Goal: Task Accomplishment & Management: Manage account settings

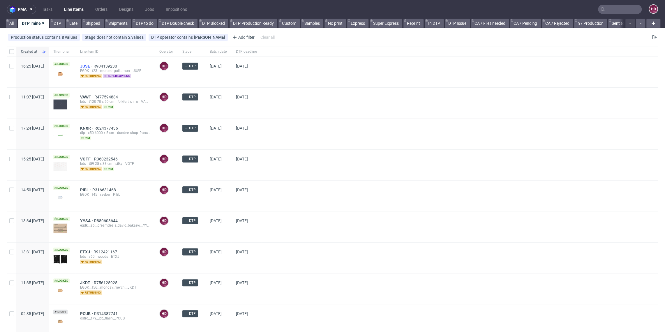
click at [93, 65] on span "JUSE" at bounding box center [86, 66] width 13 height 5
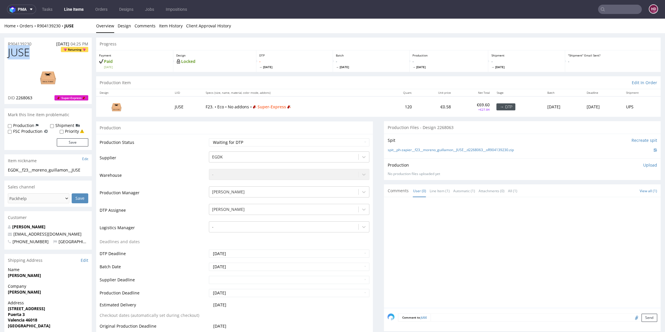
drag, startPoint x: 38, startPoint y: 52, endPoint x: 10, endPoint y: 54, distance: 28.3
click at [10, 54] on h1 "JUSE Returning" at bounding box center [48, 53] width 80 height 12
copy span "JUSE"
click at [38, 101] on div "JUSE Returning DID 2268063 Super-Express" at bounding box center [47, 75] width 87 height 57
drag, startPoint x: 38, startPoint y: 101, endPoint x: 15, endPoint y: 95, distance: 23.0
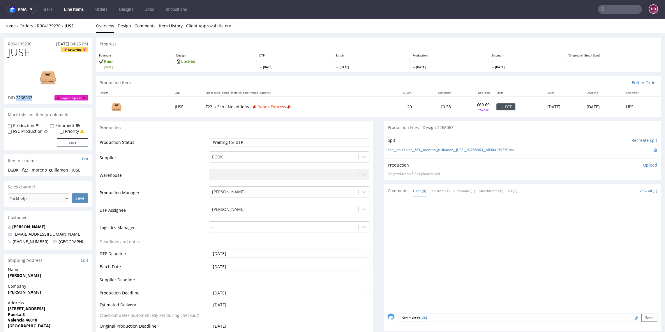
click at [15, 97] on div "JUSE Returning DID 2268063 Super-Express" at bounding box center [47, 75] width 87 height 57
copy span "2268063"
click at [55, 82] on img at bounding box center [48, 77] width 47 height 26
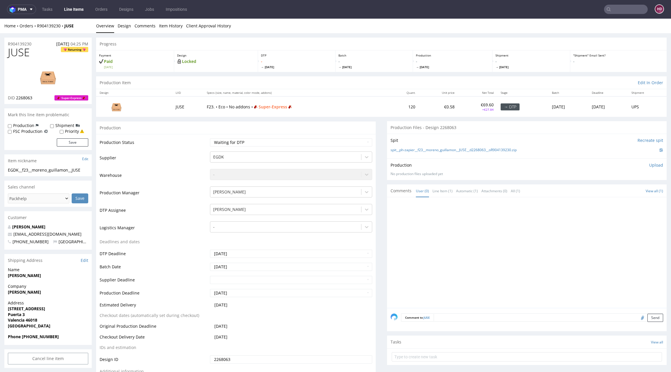
click at [39, 58] on h1 "JUSE Returning" at bounding box center [48, 53] width 80 height 12
drag, startPoint x: 37, startPoint y: 54, endPoint x: 5, endPoint y: 53, distance: 32.0
click at [5, 53] on div "JUSE Returning DID 2268063 Super-Express" at bounding box center [47, 75] width 87 height 57
copy span "JUSE"
click at [240, 223] on div "-" at bounding box center [285, 226] width 151 height 9
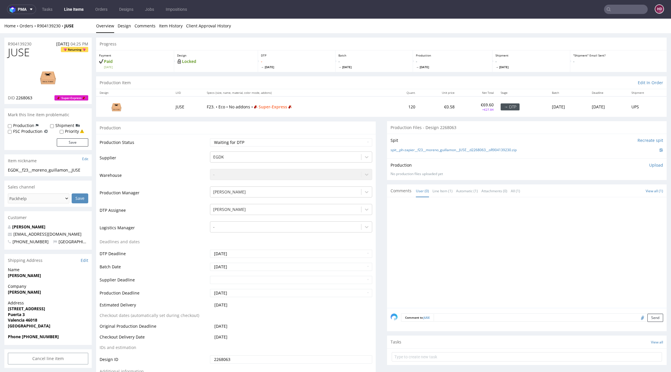
click at [87, 170] on div "EGDK__f23__moreno_guillamon__JUSE" at bounding box center [48, 170] width 80 height 6
drag, startPoint x: 87, startPoint y: 170, endPoint x: 23, endPoint y: 170, distance: 64.1
click at [23, 170] on div "EGDK__f23__moreno_guillamon__JUSE" at bounding box center [48, 170] width 80 height 6
copy div "EGDK__f23__moreno_guillamon__JUSE Update"
click at [41, 47] on h1 "JUSE Returning" at bounding box center [48, 53] width 80 height 12
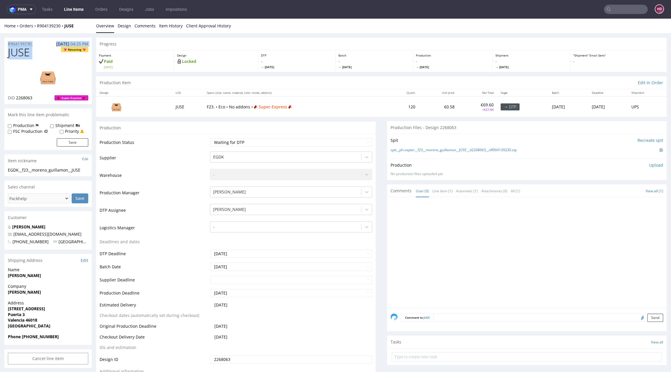
drag, startPoint x: 41, startPoint y: 47, endPoint x: 16, endPoint y: 38, distance: 26.5
click at [16, 38] on section "R904139230 [DATE] 04:25 PM JUSE Returning DID 2268063 Super-Express" at bounding box center [47, 71] width 87 height 67
click at [40, 53] on h1 "JUSE Returning" at bounding box center [48, 53] width 80 height 12
drag, startPoint x: 36, startPoint y: 43, endPoint x: 0, endPoint y: 42, distance: 35.8
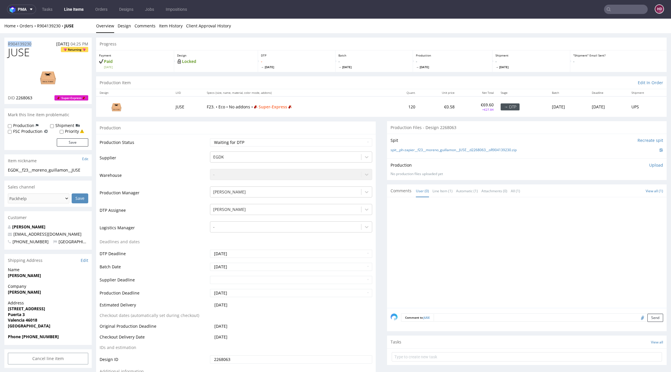
copy p "R904139230"
drag, startPoint x: 34, startPoint y: 96, endPoint x: 16, endPoint y: 97, distance: 17.5
click at [16, 97] on div "DID 2268063 Super-Express" at bounding box center [48, 98] width 80 height 6
copy span "2268063"
click at [247, 144] on select "Waiting for Artwork Waiting for Diecut Waiting for Mockup Waiting for DTP Waiti…" at bounding box center [291, 142] width 162 height 8
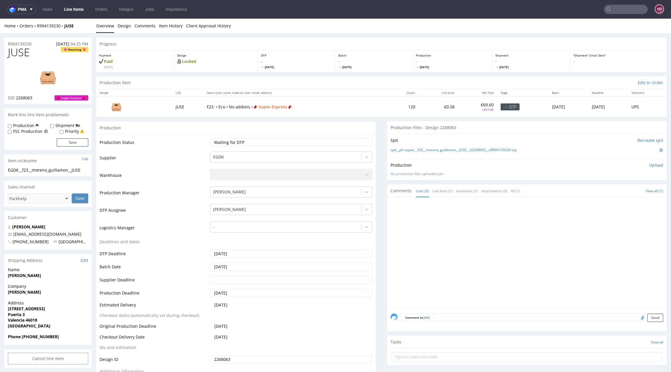
click at [649, 163] on p "Upload" at bounding box center [656, 165] width 14 height 6
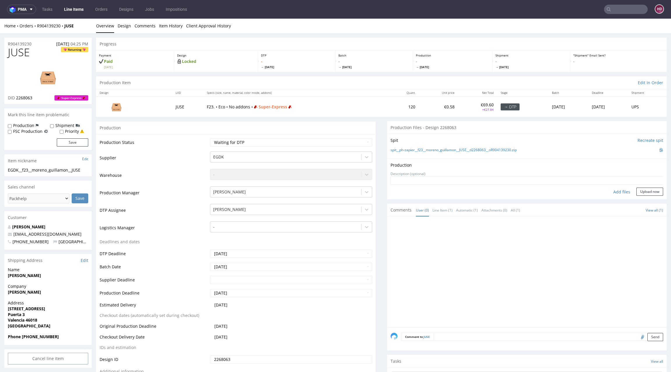
click at [608, 189] on div "Add files" at bounding box center [621, 191] width 29 height 9
type input "C:\fakepath\ostro__f71__l_empreinte_des_plantes__DYSB__d2260660__oR865421190.pdf"
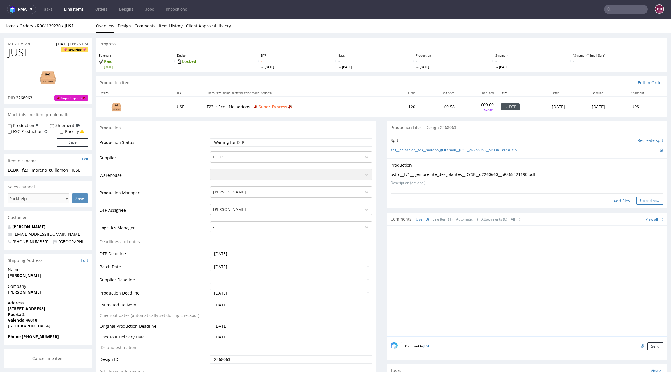
click at [642, 200] on button "Upload now" at bounding box center [649, 201] width 27 height 8
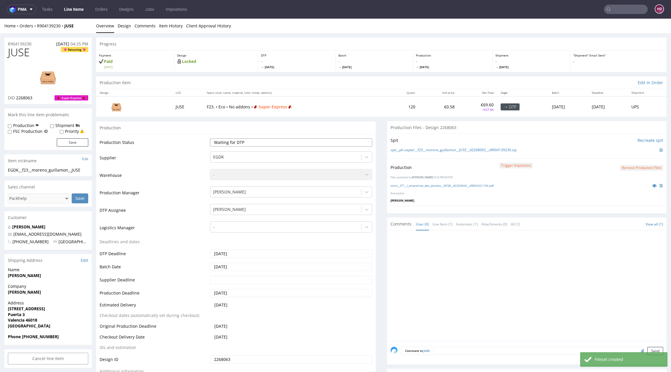
click at [322, 140] on select "Waiting for Artwork Waiting for Diecut Waiting for Mockup Waiting for DTP Waiti…" at bounding box center [291, 142] width 162 height 8
select select "dtp_production_ready"
click at [210, 138] on select "Waiting for Artwork Waiting for Diecut Waiting for Mockup Waiting for DTP Waiti…" at bounding box center [291, 142] width 162 height 8
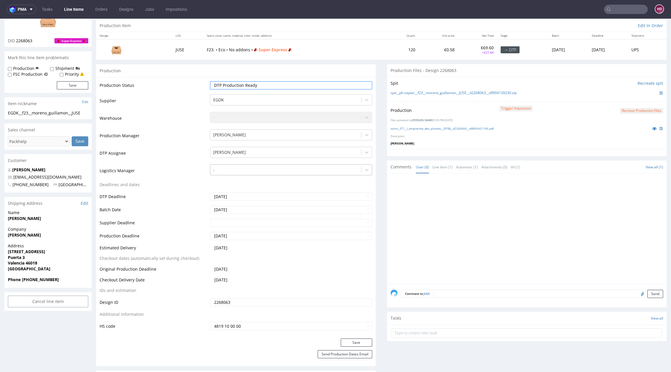
scroll to position [69, 0]
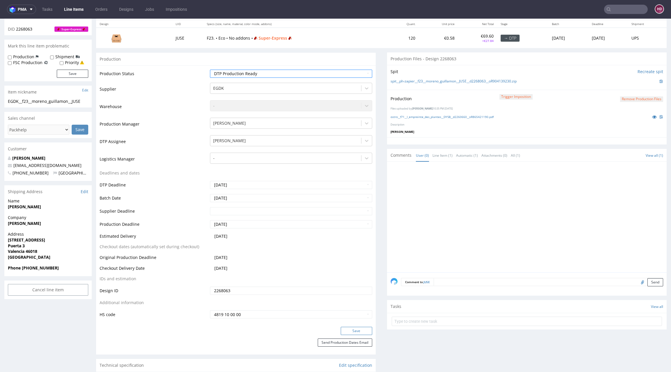
click at [355, 329] on button "Save" at bounding box center [356, 331] width 31 height 8
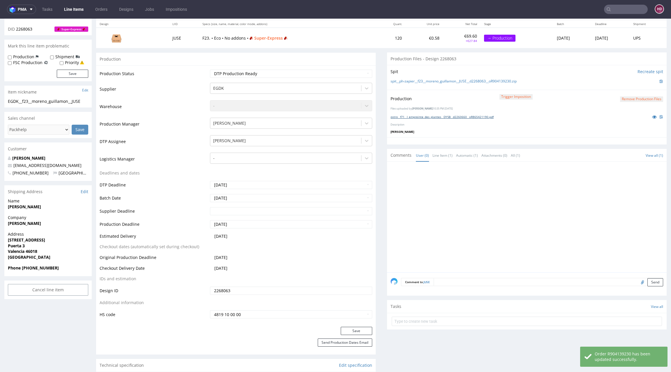
click at [446, 115] on link "ostro__f71__l_empreinte_des_plantes__DYSB__d2260660__oR865421190.pdf" at bounding box center [441, 117] width 103 height 4
click at [620, 98] on button "Remove production files" at bounding box center [641, 99] width 43 height 6
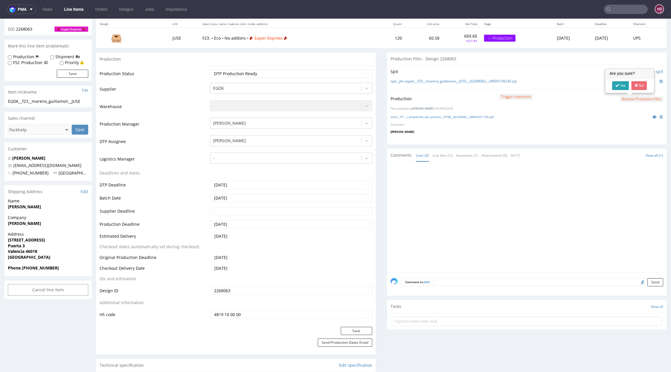
click at [619, 89] on link "Yes" at bounding box center [620, 85] width 17 height 9
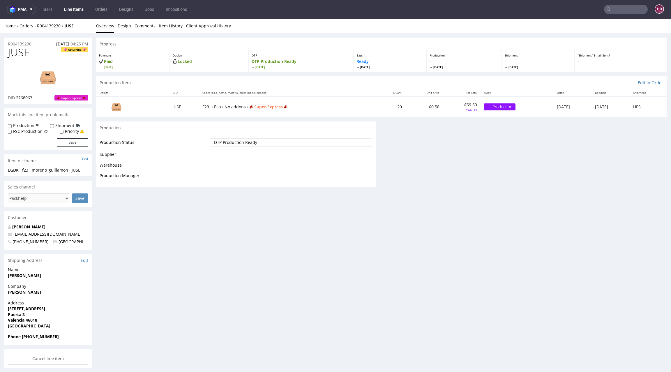
scroll to position [0, 0]
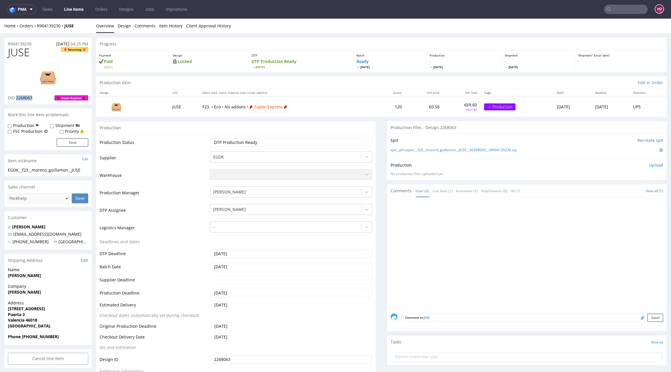
drag, startPoint x: 36, startPoint y: 98, endPoint x: 16, endPoint y: 98, distance: 19.5
click at [16, 98] on div "DID 2268063 Super-Express" at bounding box center [48, 98] width 80 height 6
copy span "2268063"
click at [649, 163] on p "Upload" at bounding box center [656, 165] width 14 height 6
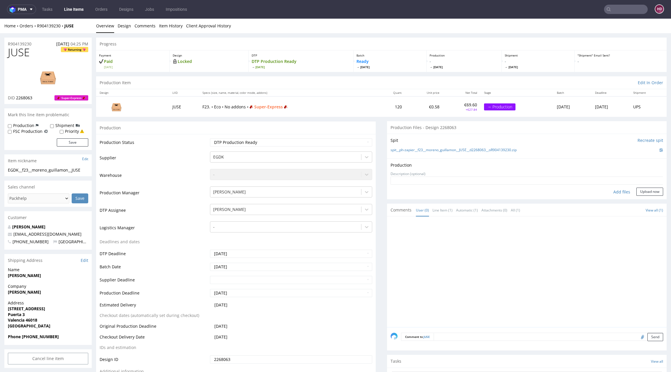
click at [616, 189] on div "Add files" at bounding box center [621, 191] width 29 height 9
type input "C:\fakepath\EGDK__f23__moreno_guillamon__JUSE__d2268063__oR904139230.pdf"
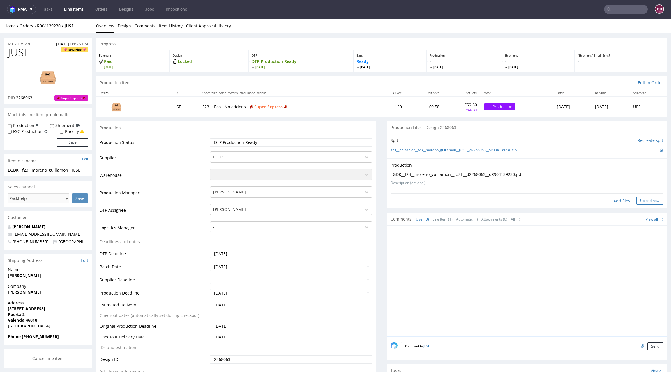
click at [637, 202] on button "Upload now" at bounding box center [649, 201] width 27 height 8
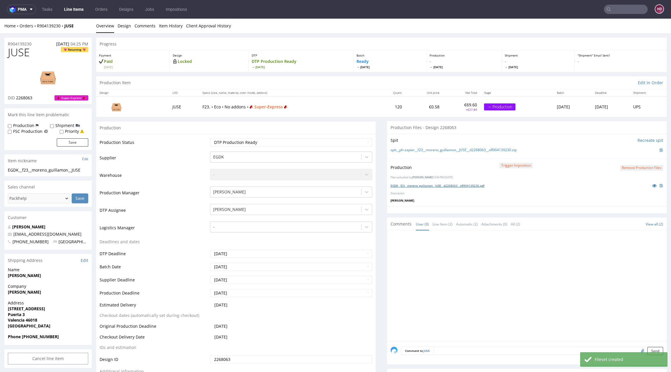
click at [480, 186] on link "EGDK__f23__moreno_guillamon__JUSE__d2268063__oR904139230.pdf" at bounding box center [437, 185] width 94 height 4
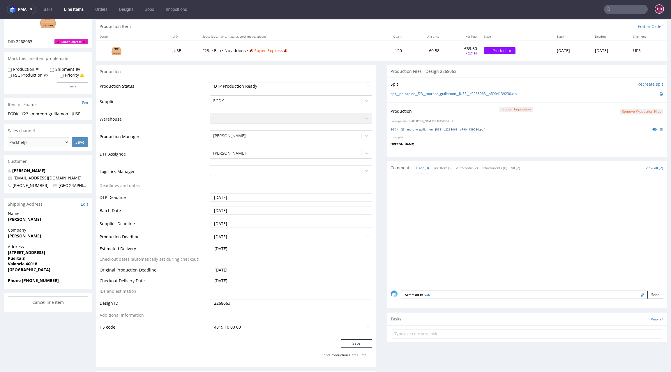
scroll to position [60, 0]
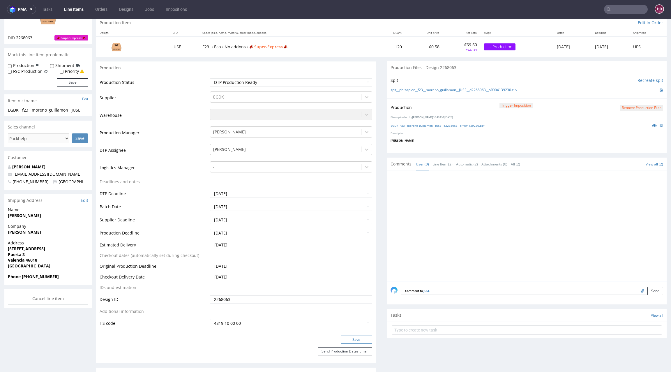
click at [359, 332] on button "Save" at bounding box center [356, 339] width 31 height 8
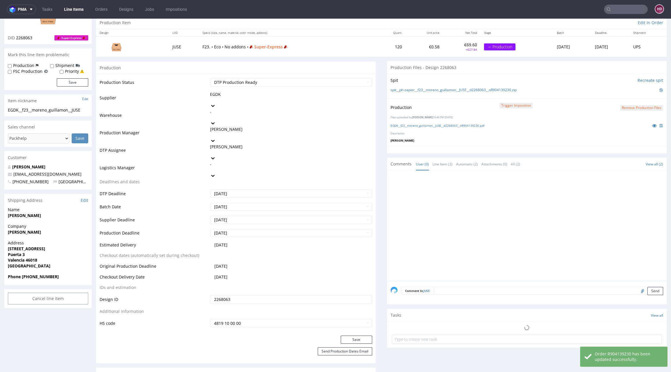
click at [80, 13] on link "Line Items" at bounding box center [74, 9] width 26 height 9
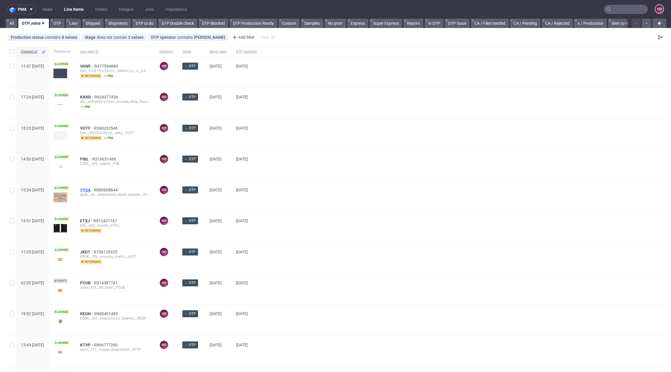
click at [94, 189] on span "YYSA" at bounding box center [87, 189] width 14 height 5
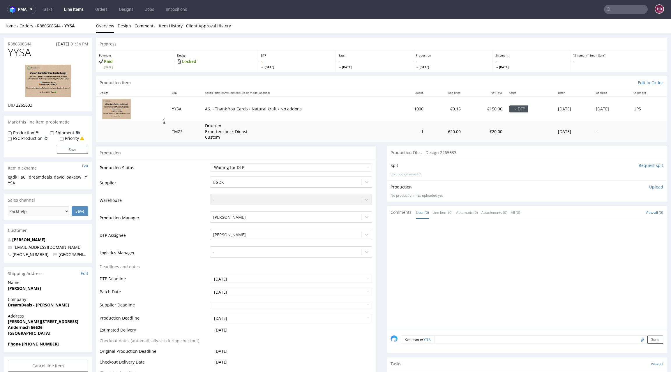
click at [72, 9] on link "Line Items" at bounding box center [74, 9] width 26 height 9
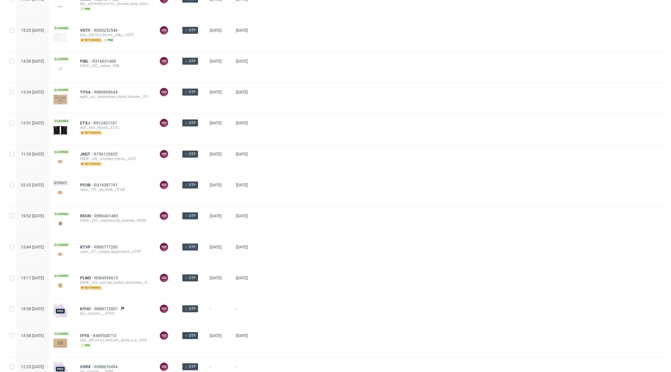
scroll to position [126, 0]
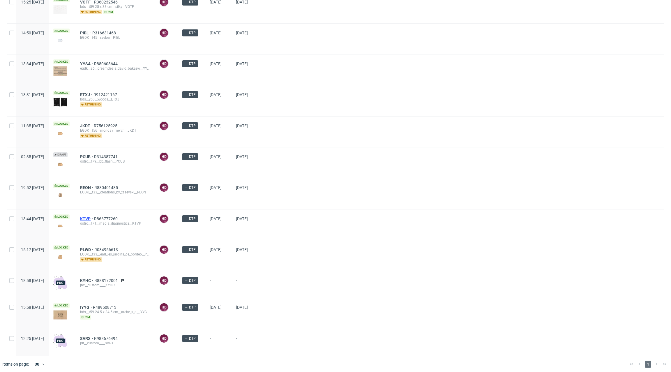
click at [94, 217] on span "KTVP" at bounding box center [87, 218] width 14 height 5
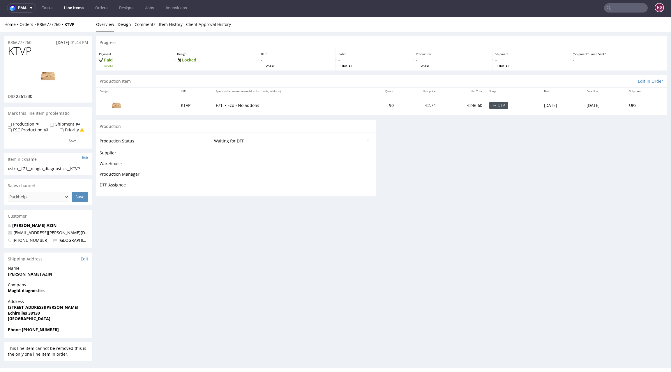
scroll to position [1, 0]
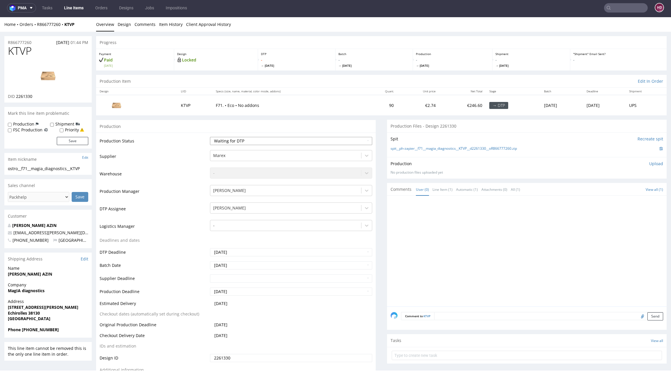
click at [294, 141] on select "Waiting for Artwork Waiting for Diecut Waiting for Mockup Waiting for DTP Waiti…" at bounding box center [291, 141] width 162 height 8
click at [210, 137] on select "Waiting for Artwork Waiting for Diecut Waiting for Mockup Waiting for DTP Waiti…" at bounding box center [291, 141] width 162 height 8
click at [47, 75] on img at bounding box center [48, 76] width 47 height 26
click at [254, 139] on select "Waiting for Artwork Waiting for Diecut Waiting for Mockup Waiting for DTP Waiti…" at bounding box center [291, 141] width 162 height 8
select select "dtp_waiting_for_check"
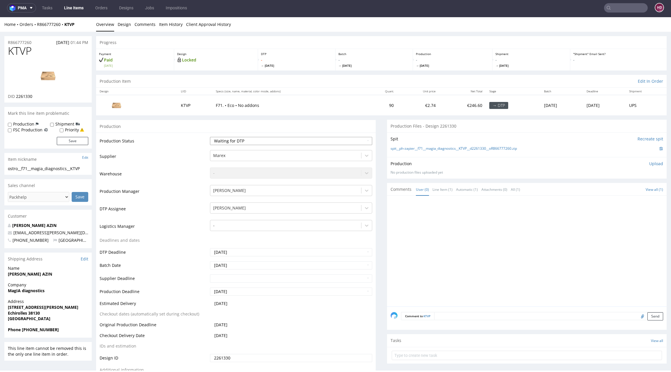
click at [210, 137] on select "Waiting for Artwork Waiting for Diecut Waiting for Mockup Waiting for DTP Waiti…" at bounding box center [291, 141] width 162 height 8
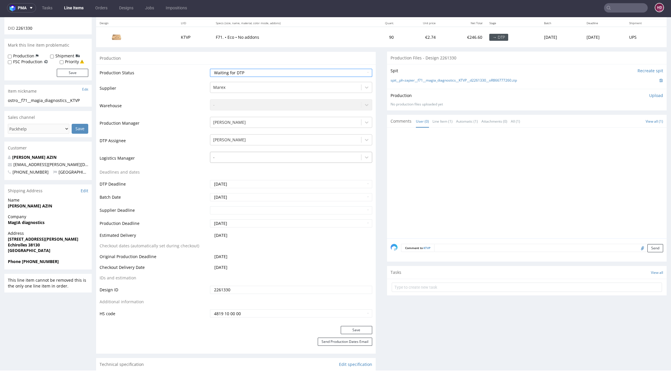
scroll to position [148, 0]
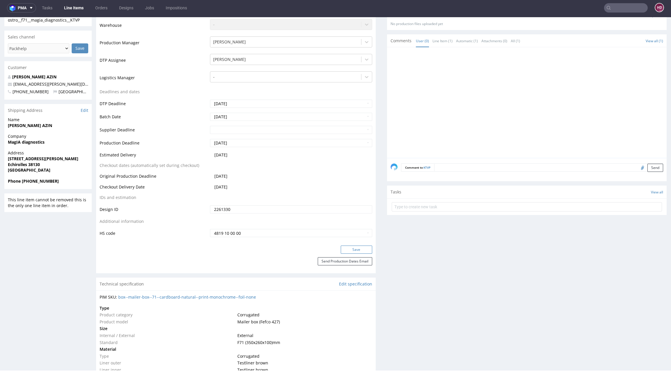
click at [342, 249] on button "Save" at bounding box center [356, 249] width 31 height 8
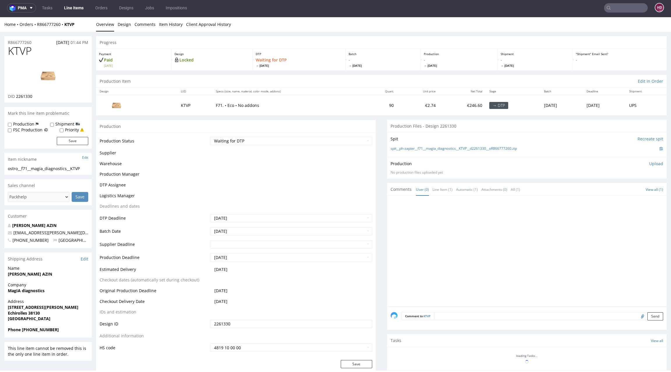
scroll to position [148, 0]
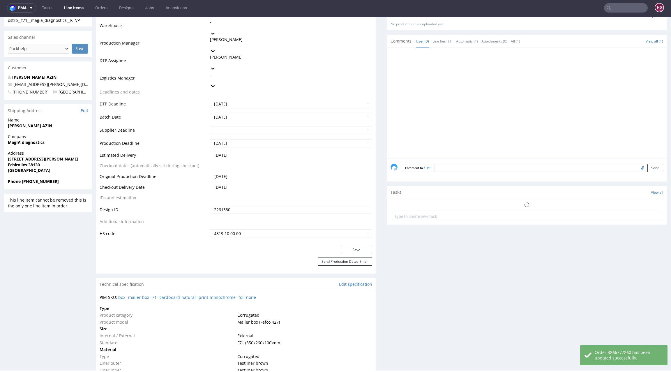
click at [82, 8] on link "Line Items" at bounding box center [74, 7] width 26 height 9
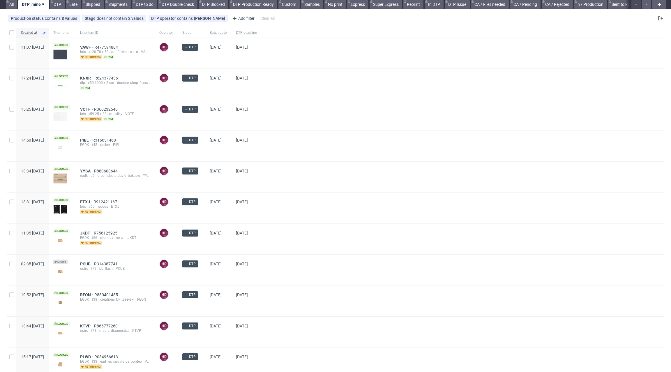
scroll to position [25, 0]
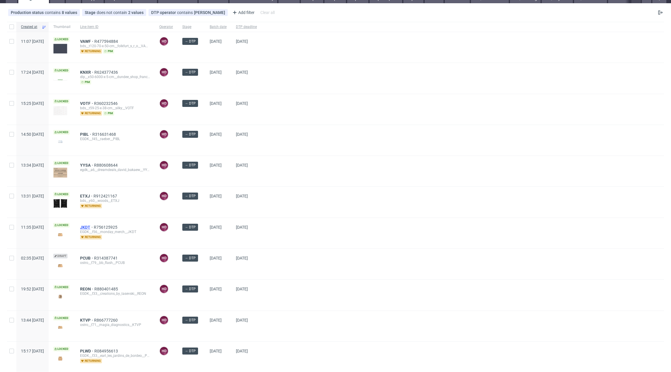
click at [94, 225] on span "JKDT" at bounding box center [87, 227] width 14 height 5
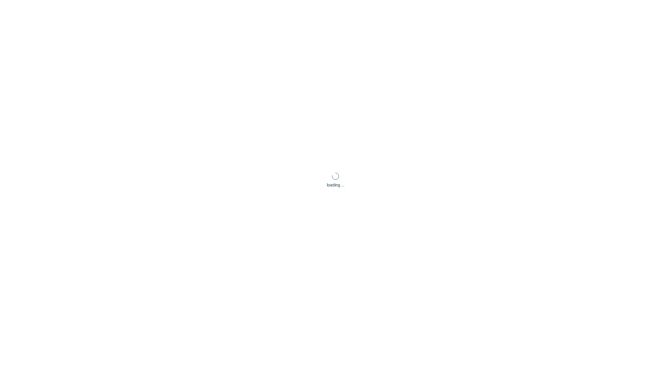
scroll to position [1, 0]
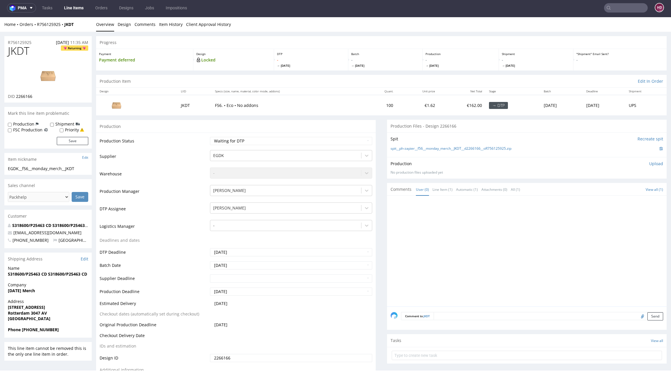
click at [54, 70] on img at bounding box center [48, 76] width 47 height 26
click at [75, 6] on link "Line Items" at bounding box center [74, 7] width 26 height 9
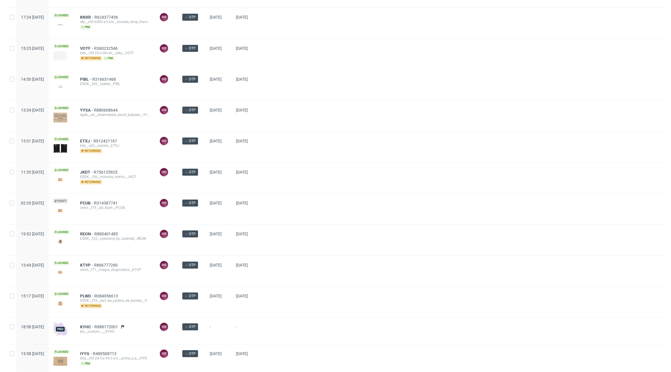
scroll to position [81, 0]
click at [94, 293] on span "PLWD" at bounding box center [87, 295] width 14 height 5
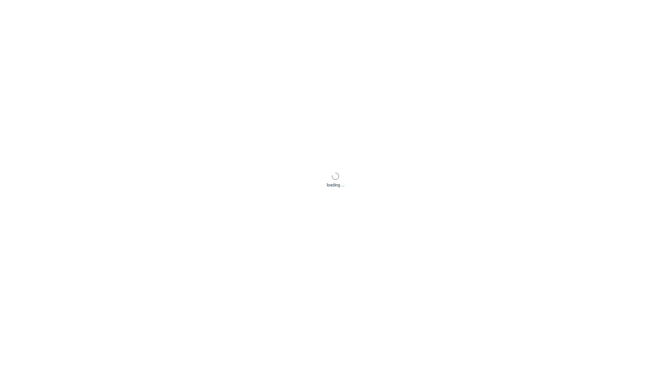
scroll to position [1, 0]
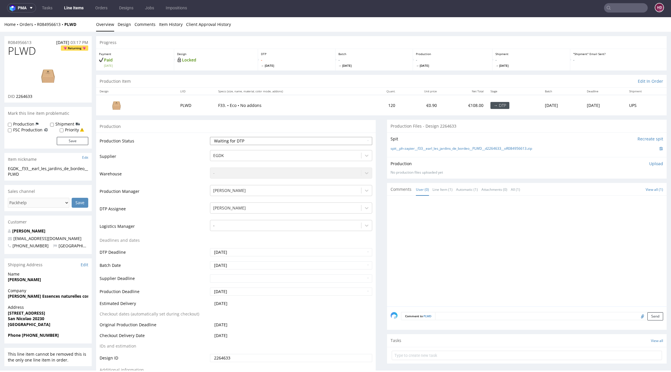
click at [225, 141] on select "Waiting for Artwork Waiting for Diecut Waiting for Mockup Waiting for DTP Waiti…" at bounding box center [291, 141] width 162 height 8
select select "dtp_in_process"
click at [210, 137] on select "Waiting for Artwork Waiting for Diecut Waiting for Mockup Waiting for DTP Waiti…" at bounding box center [291, 141] width 162 height 8
drag, startPoint x: 39, startPoint y: 54, endPoint x: 0, endPoint y: 45, distance: 39.7
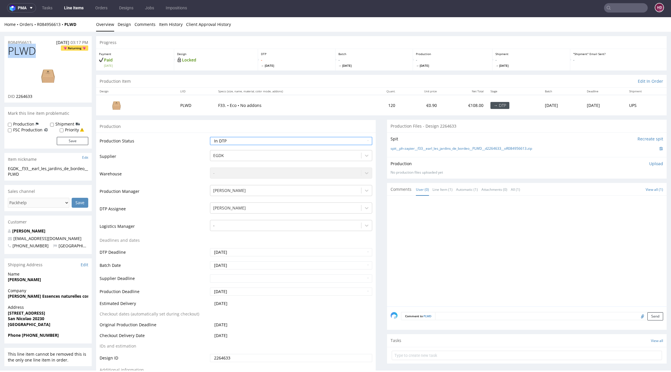
copy span "PLWD"
drag, startPoint x: 49, startPoint y: 94, endPoint x: 16, endPoint y: 94, distance: 33.5
click at [16, 94] on div "DID 2264633" at bounding box center [48, 96] width 80 height 6
copy span "2264633"
click at [53, 76] on img at bounding box center [48, 76] width 47 height 26
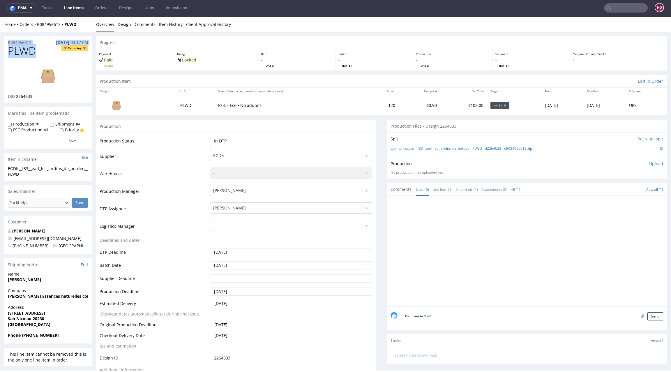
drag, startPoint x: 43, startPoint y: 51, endPoint x: 0, endPoint y: 45, distance: 43.2
click at [43, 62] on link at bounding box center [48, 76] width 47 height 36
click at [84, 71] on div at bounding box center [48, 76] width 80 height 36
drag, startPoint x: 47, startPoint y: 53, endPoint x: 4, endPoint y: 52, distance: 42.8
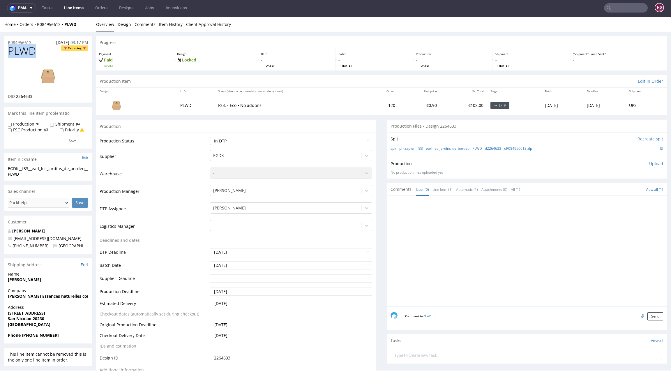
copy span "PLWD"
click at [649, 162] on p "Upload" at bounding box center [656, 164] width 14 height 6
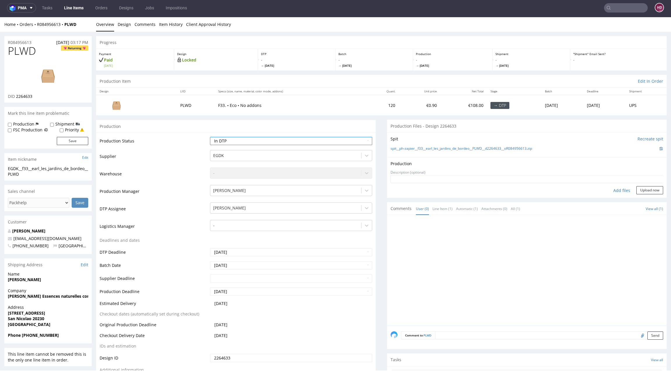
click at [609, 190] on div "Add files" at bounding box center [621, 190] width 29 height 9
type input "C:\fakepath\EGDK__f23__moreno_guillamon__JUSE__d2268063__oR904139230.pdf"
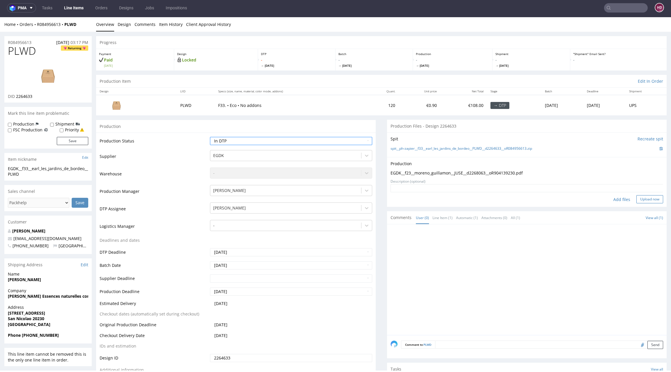
click at [643, 197] on button "Upload now" at bounding box center [649, 199] width 27 height 8
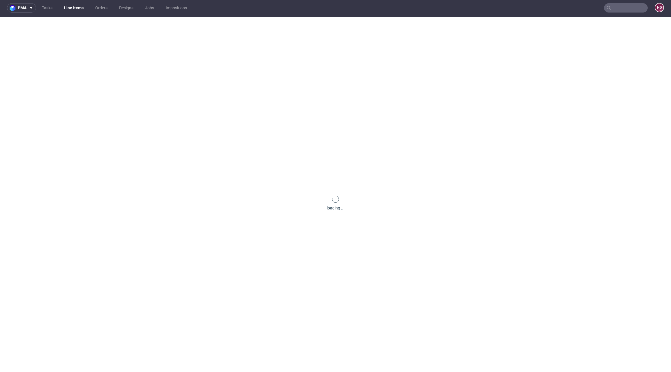
scroll to position [0, 0]
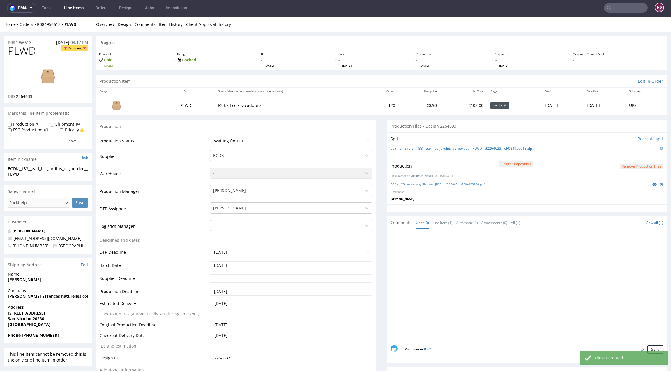
click at [302, 135] on div "Production Status Waiting for Artwork Waiting for Diecut Waiting for Mockup Wai…" at bounding box center [235, 262] width 279 height 261
click at [302, 137] on select "Waiting for Artwork Waiting for Diecut Waiting for Mockup Waiting for DTP Waiti…" at bounding box center [291, 141] width 162 height 8
select select "dtp_production_ready"
click at [210, 137] on select "Waiting for Artwork Waiting for Diecut Waiting for Mockup Waiting for DTP Waiti…" at bounding box center [291, 141] width 162 height 8
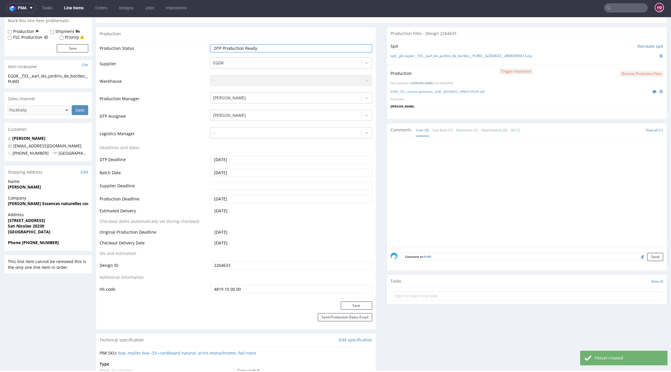
scroll to position [132, 0]
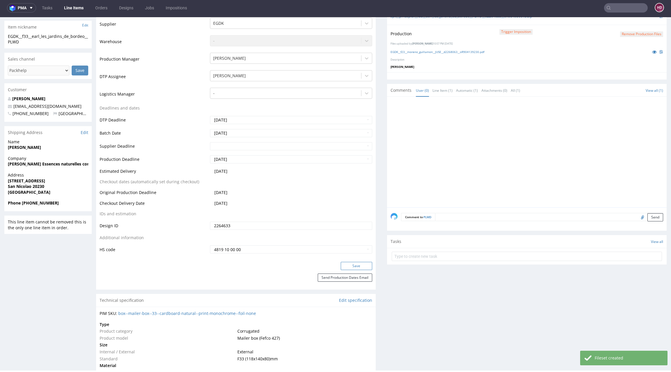
click at [341, 266] on button "Save" at bounding box center [356, 266] width 31 height 8
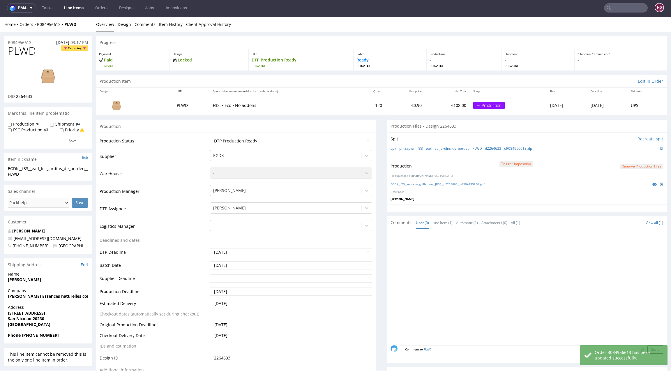
scroll to position [0, 0]
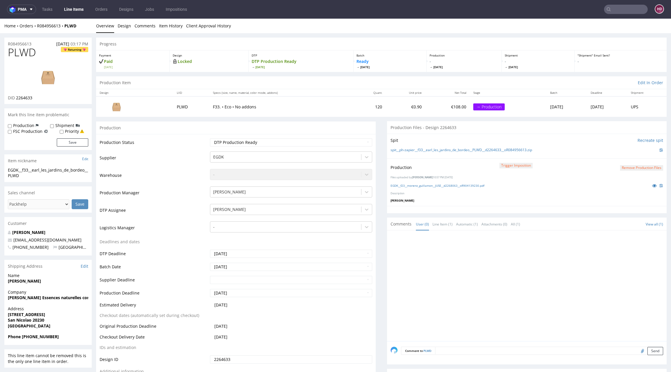
click at [75, 9] on link "Line Items" at bounding box center [74, 9] width 26 height 9
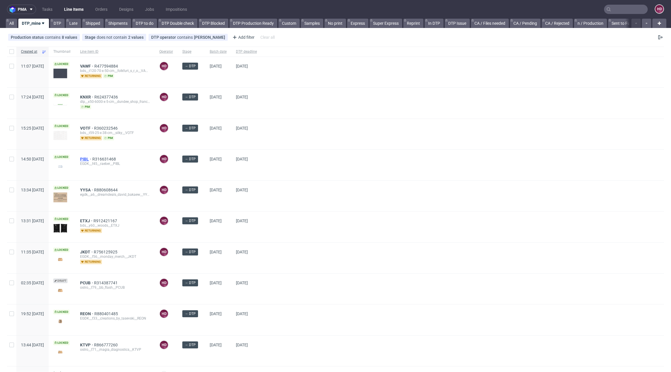
click at [92, 159] on span "PIBL" at bounding box center [86, 159] width 12 height 5
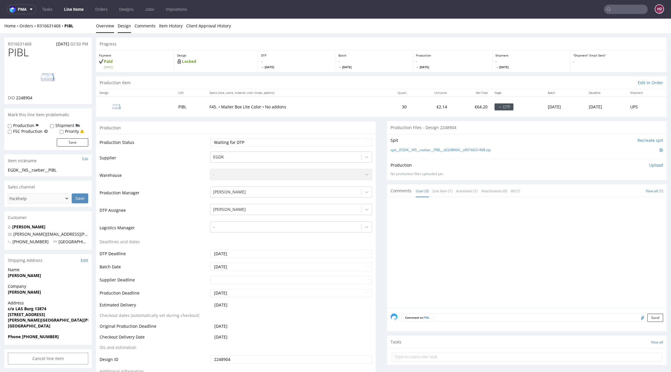
click at [127, 25] on link "Design" at bounding box center [124, 26] width 13 height 14
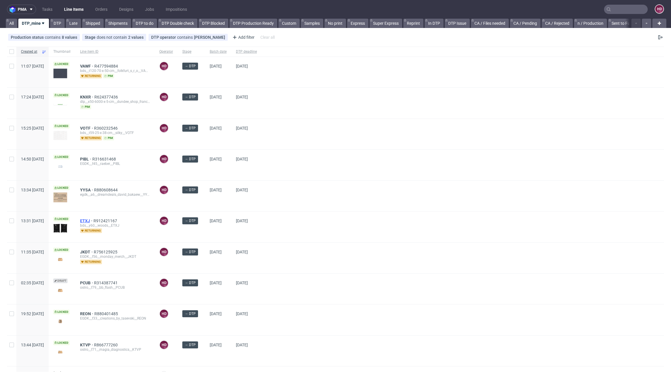
click at [93, 218] on span "ETXJ" at bounding box center [86, 220] width 13 height 5
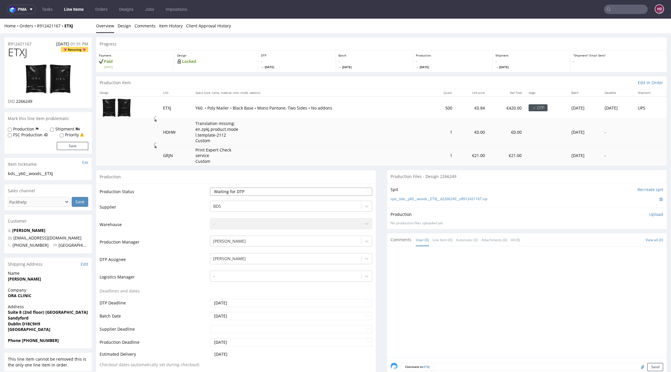
click at [258, 191] on select "Waiting for Artwork Waiting for Diecut Waiting for Mockup Waiting for DTP Waiti…" at bounding box center [291, 191] width 162 height 8
click at [272, 189] on select "Waiting for Artwork Waiting for Diecut Waiting for Mockup Waiting for DTP Waiti…" at bounding box center [291, 191] width 162 height 8
select select "dtp_in_process"
click at [210, 187] on select "Waiting for Artwork Waiting for Diecut Waiting for Mockup Waiting for DTP Waiti…" at bounding box center [291, 191] width 162 height 8
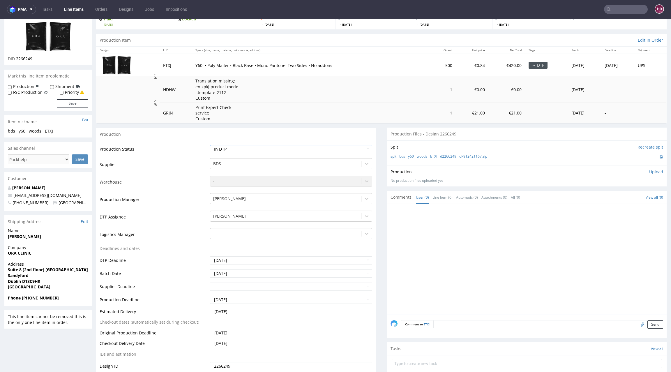
scroll to position [97, 0]
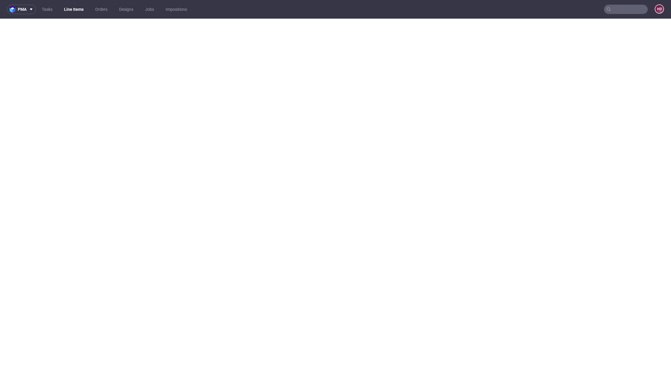
select select "dtp_in_process"
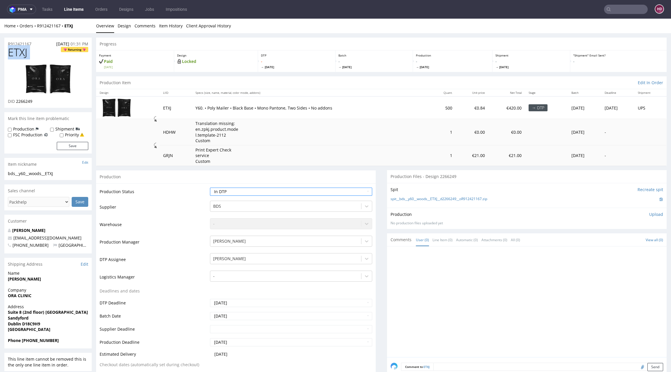
drag, startPoint x: 45, startPoint y: 52, endPoint x: 2, endPoint y: 52, distance: 43.1
drag, startPoint x: 39, startPoint y: 99, endPoint x: 17, endPoint y: 100, distance: 22.2
click at [17, 100] on div "DID 2266249" at bounding box center [48, 101] width 80 height 6
copy span "2266249"
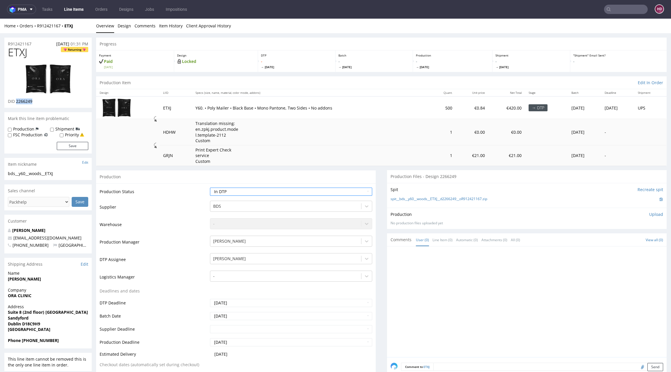
click at [58, 81] on img at bounding box center [48, 79] width 47 height 30
drag, startPoint x: 43, startPoint y: 51, endPoint x: 0, endPoint y: 51, distance: 42.8
copy span "ETXJ"
click at [107, 116] on img at bounding box center [116, 107] width 29 height 19
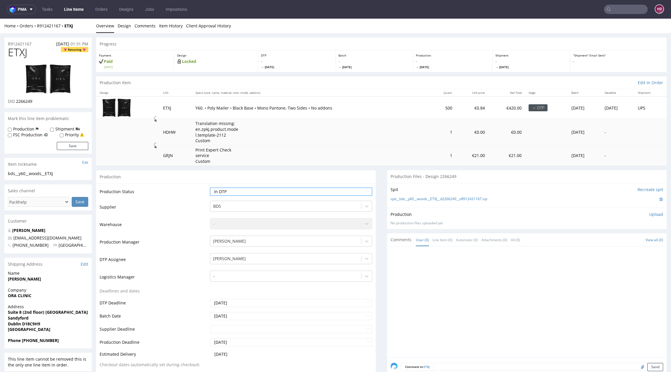
click at [40, 53] on h1 "ETXJ Returning" at bounding box center [48, 53] width 80 height 12
drag, startPoint x: 40, startPoint y: 53, endPoint x: 6, endPoint y: 53, distance: 34.4
click at [6, 53] on div "ETXJ Returning DID 2266249" at bounding box center [47, 77] width 87 height 61
copy span "ETXJ"
drag, startPoint x: 76, startPoint y: 176, endPoint x: 8, endPoint y: 172, distance: 68.9
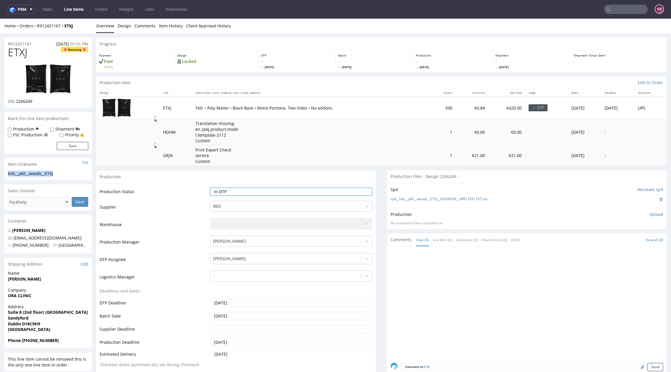
click at [6, 172] on div "bds__y60__woods__ETXJ bds__y60 __woods__ETXJ Update" at bounding box center [47, 175] width 87 height 9
copy div "bds__y60__woods__ETXJ"
click at [38, 43] on div "R912421167 25.09.2025 01:31 PM" at bounding box center [47, 42] width 87 height 9
drag, startPoint x: 38, startPoint y: 43, endPoint x: 0, endPoint y: 43, distance: 38.4
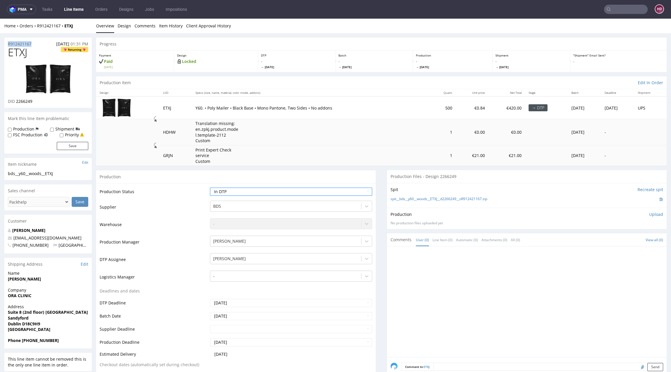
copy p "R912421167"
click at [37, 101] on div "DID 2266249" at bounding box center [48, 101] width 80 height 6
drag, startPoint x: 37, startPoint y: 101, endPoint x: 24, endPoint y: 101, distance: 13.4
click at [24, 101] on div "DID 2266249" at bounding box center [48, 101] width 80 height 6
copy div "2266249"
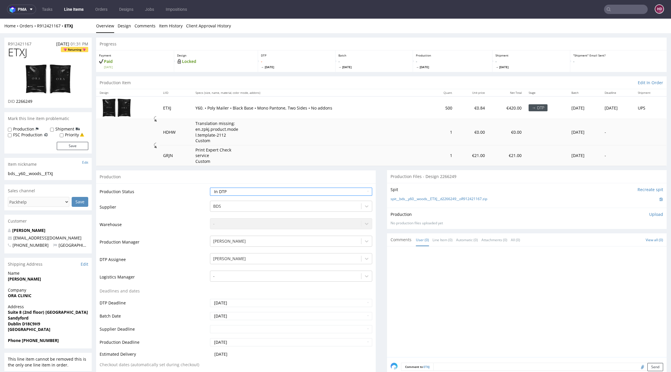
click at [649, 215] on p "Upload" at bounding box center [656, 214] width 14 height 6
click at [611, 238] on div "Add files" at bounding box center [621, 240] width 29 height 9
type input "C:\fakepath\bds__y60__woods__ETXJ__d2266249 __oR912421167.pdf"
click at [636, 250] on button "Upload now" at bounding box center [649, 250] width 27 height 8
click at [285, 191] on select "Waiting for Artwork Waiting for Diecut Waiting for Mockup Waiting for DTP Waiti…" at bounding box center [291, 191] width 162 height 8
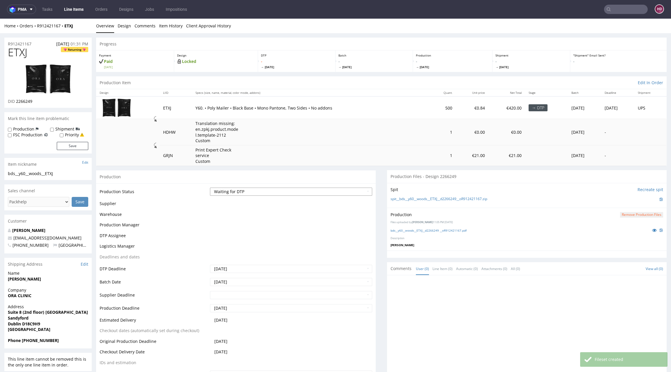
click at [277, 192] on select "Waiting for Artwork Waiting for Diecut Waiting for Mockup Waiting for DTP Waiti…" at bounding box center [291, 191] width 162 height 8
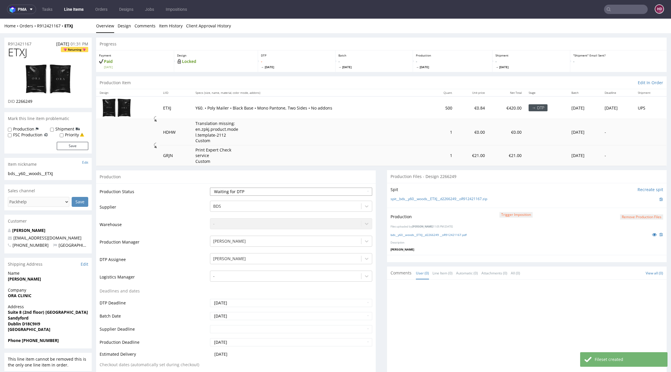
click at [210, 187] on select "Waiting for Artwork Waiting for Diecut Waiting for Mockup Waiting for DTP Waiti…" at bounding box center [291, 191] width 162 height 8
click at [254, 188] on select "Waiting for Artwork Waiting for Diecut Waiting for Mockup Waiting for DTP Waiti…" at bounding box center [291, 191] width 162 height 8
select select "dtp_production_ready"
click at [210, 187] on select "Waiting for Artwork Waiting for Diecut Waiting for Mockup Waiting for DTP Waiti…" at bounding box center [291, 191] width 162 height 8
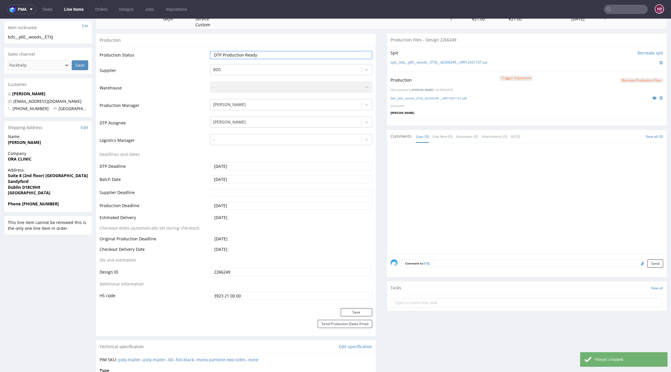
scroll to position [147, 0]
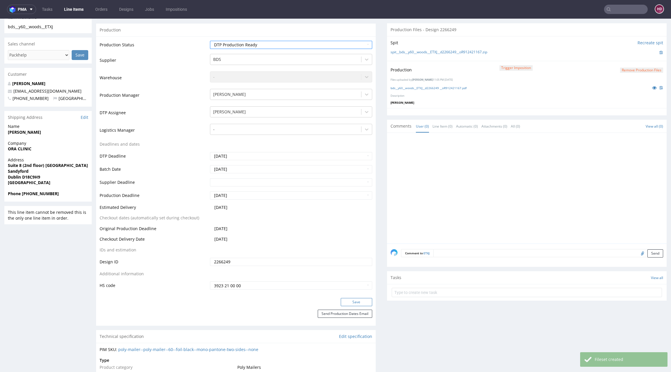
click at [345, 302] on button "Save" at bounding box center [356, 302] width 31 height 8
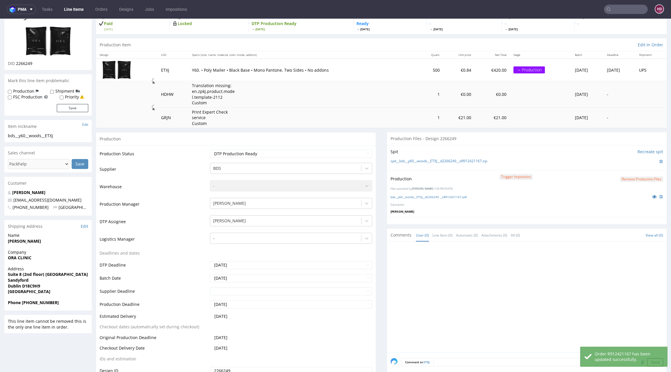
scroll to position [0, 0]
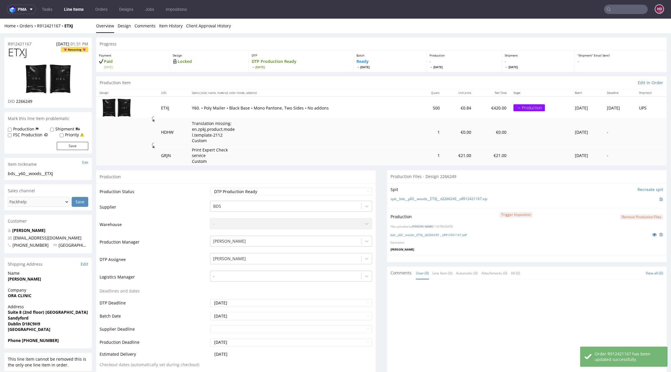
click at [70, 11] on link "Line Items" at bounding box center [74, 9] width 26 height 9
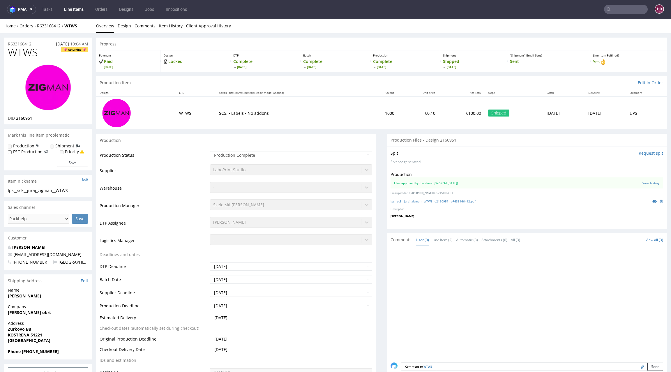
click at [79, 9] on link "Line Items" at bounding box center [74, 9] width 26 height 9
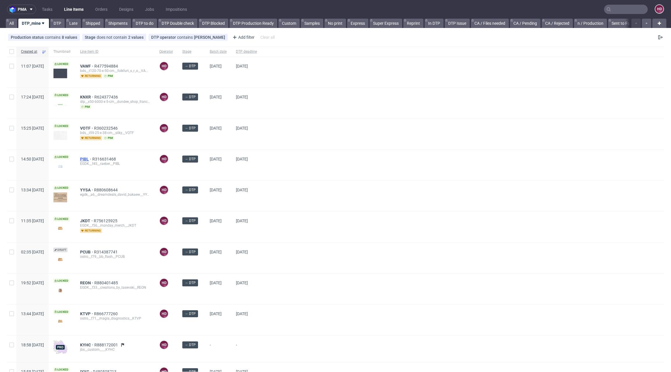
click at [92, 157] on span "PIBL" at bounding box center [86, 159] width 12 height 5
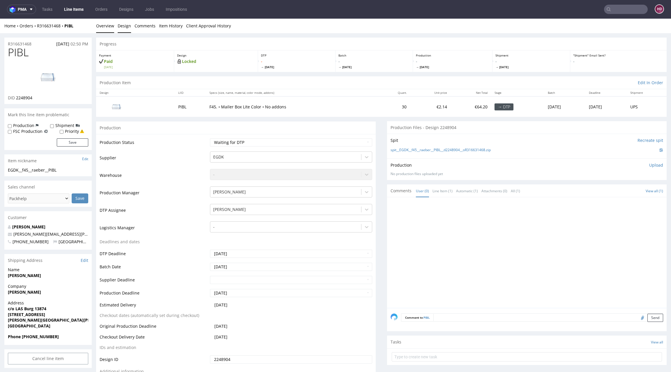
click at [121, 24] on link "Design" at bounding box center [124, 26] width 13 height 14
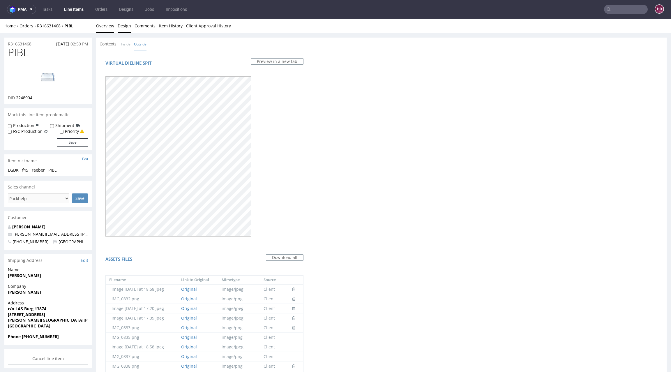
click at [104, 26] on link "Overview" at bounding box center [105, 26] width 18 height 14
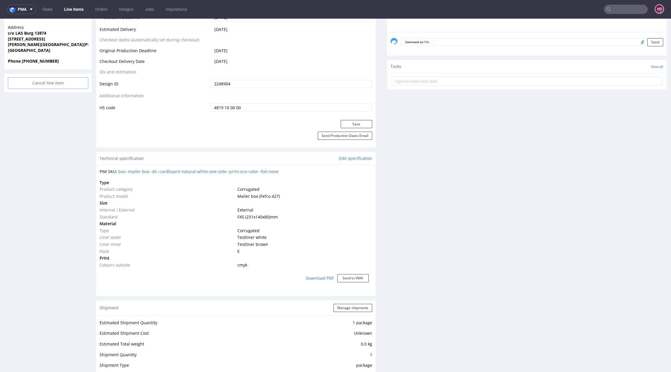
scroll to position [276, 0]
click at [162, 128] on div "Save" at bounding box center [235, 125] width 279 height 12
